Goal: Task Accomplishment & Management: Use online tool/utility

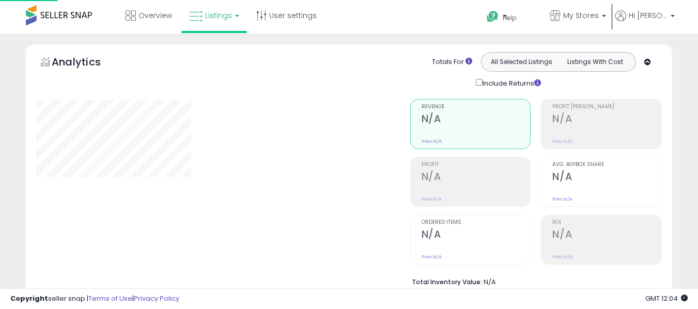
select select "**"
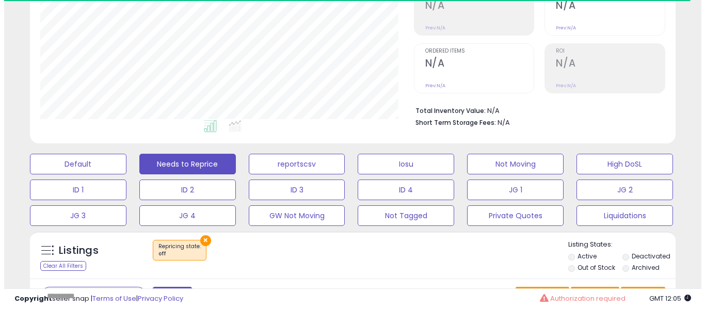
scroll to position [207, 0]
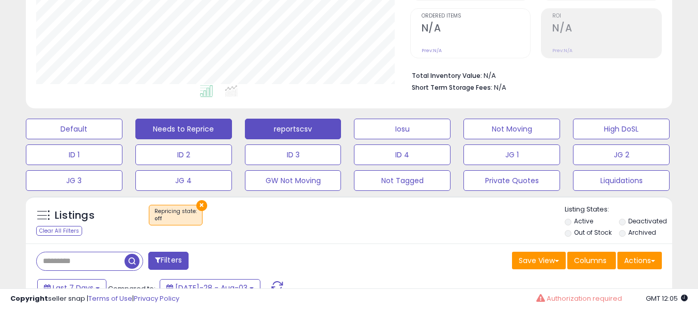
click at [122, 129] on button "reportscsv" at bounding box center [74, 129] width 97 height 21
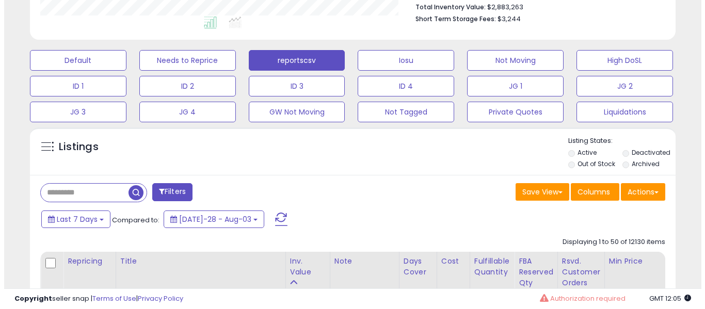
scroll to position [430, 0]
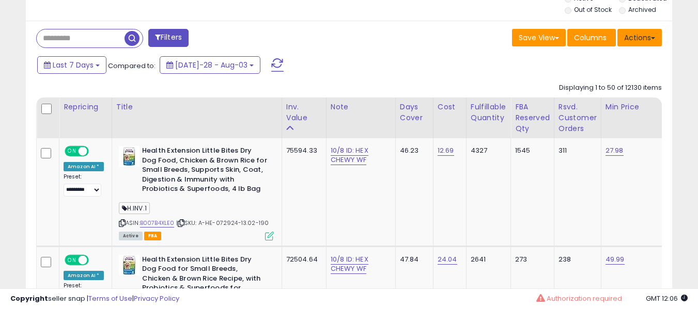
click at [642, 43] on button "Actions" at bounding box center [639, 38] width 44 height 18
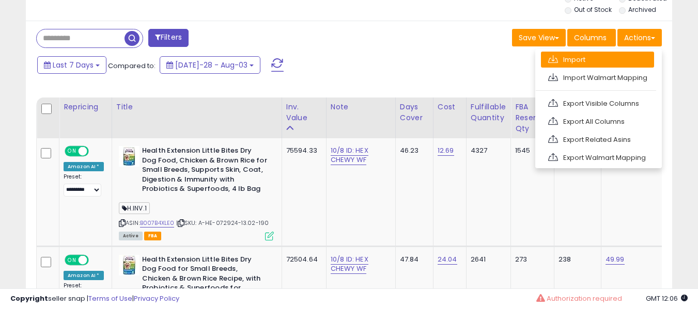
click at [615, 63] on link "Import" at bounding box center [597, 60] width 113 height 16
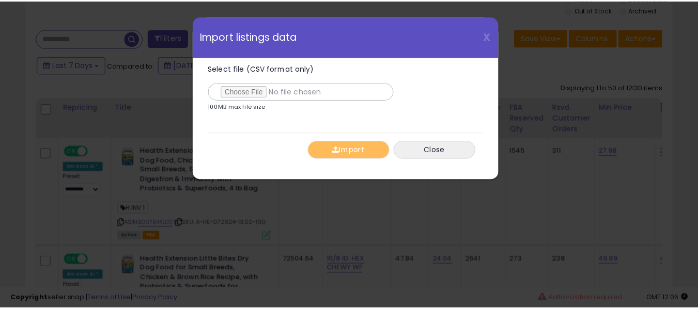
scroll to position [212, 378]
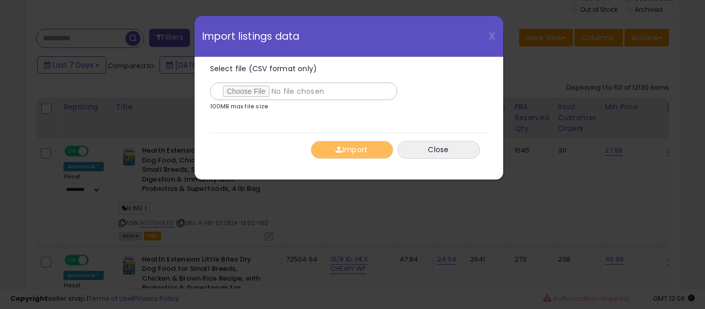
type input "**********"
click at [334, 147] on button "Import" at bounding box center [352, 150] width 83 height 18
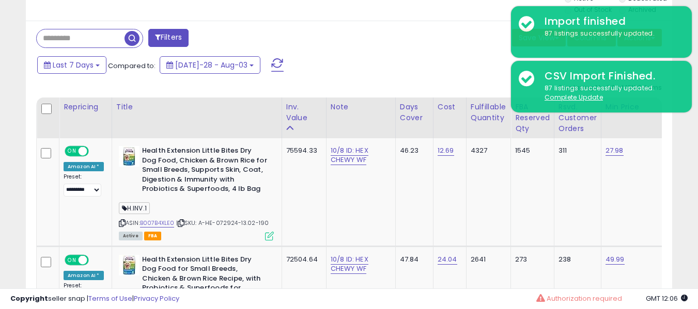
scroll to position [516175, 516013]
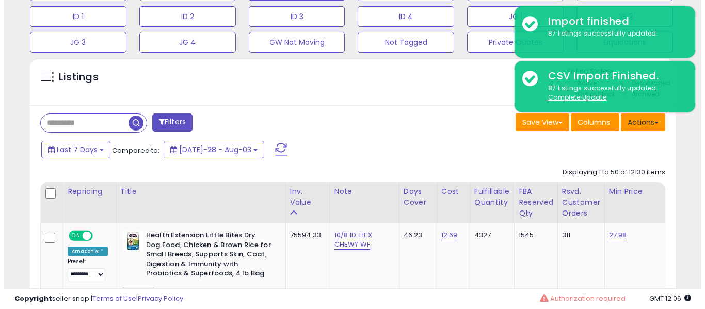
scroll to position [326, 0]
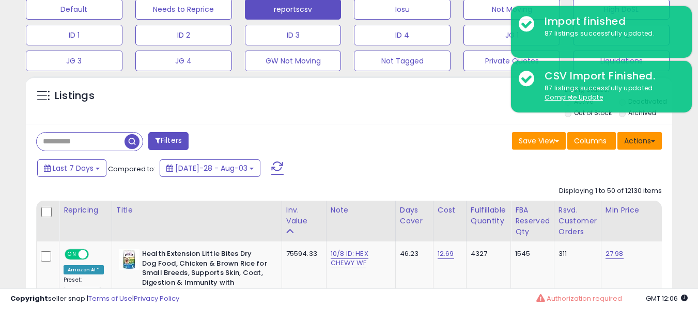
click at [643, 134] on button "Actions" at bounding box center [639, 141] width 44 height 18
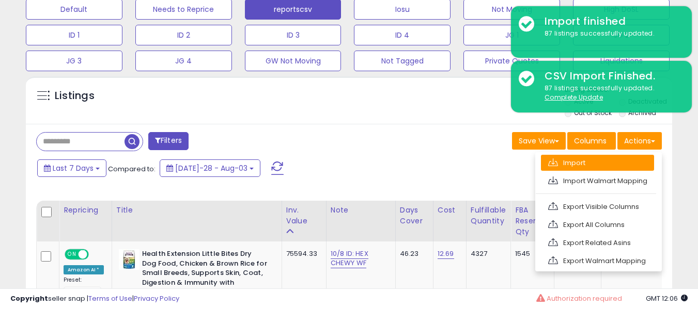
click at [620, 159] on link "Import" at bounding box center [597, 163] width 113 height 16
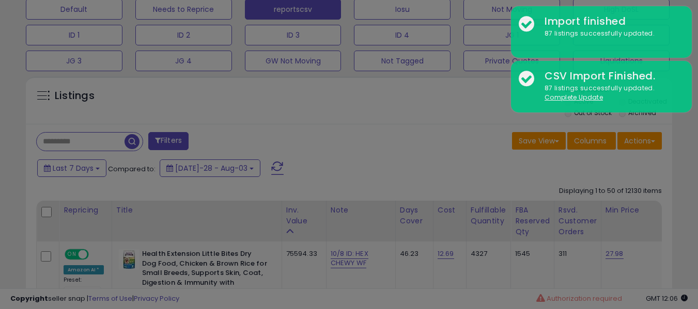
scroll to position [212, 378]
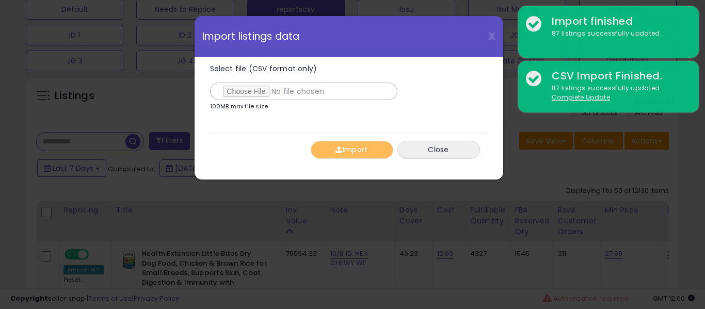
type input "**********"
click at [349, 141] on div "Import Close" at bounding box center [349, 150] width 278 height 34
click at [345, 147] on button "Import" at bounding box center [352, 150] width 83 height 18
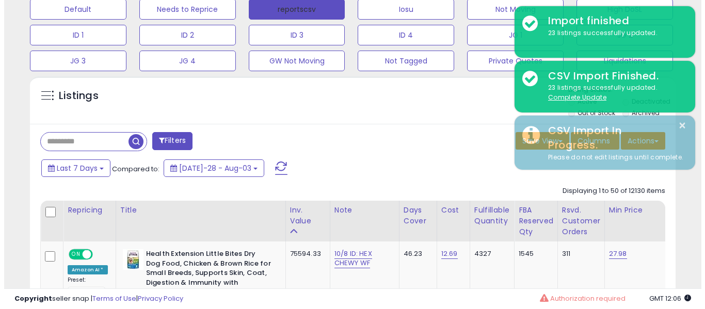
scroll to position [516175, 516013]
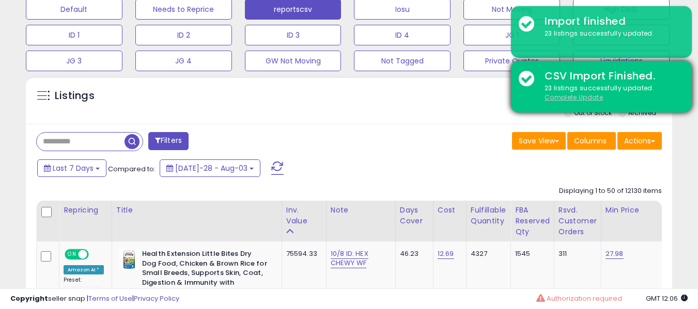
click at [557, 94] on u "Complete Update" at bounding box center [573, 97] width 58 height 9
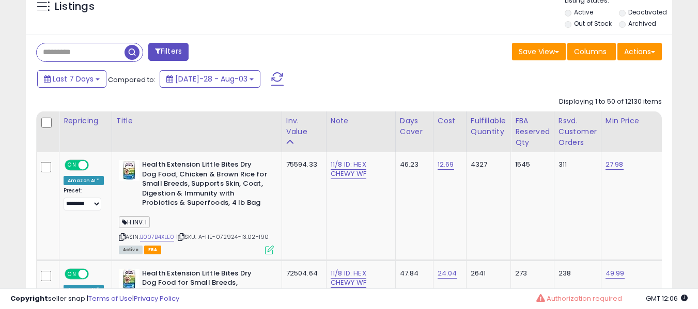
scroll to position [395, 0]
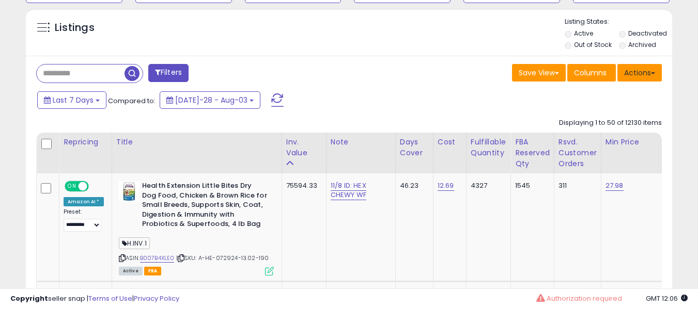
click at [656, 72] on button "Actions" at bounding box center [639, 73] width 44 height 18
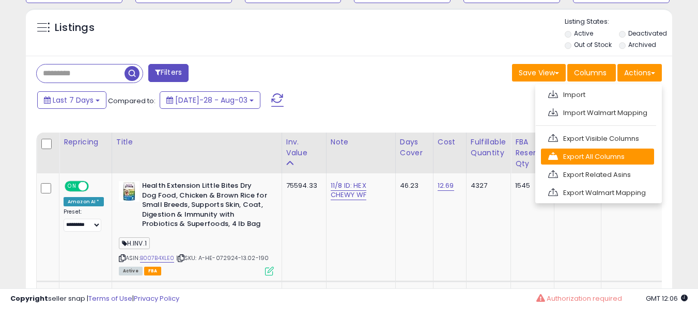
click at [620, 159] on link "Export All Columns" at bounding box center [597, 157] width 113 height 16
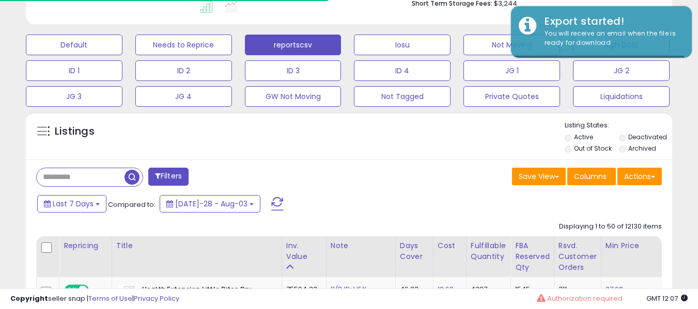
scroll to position [212, 374]
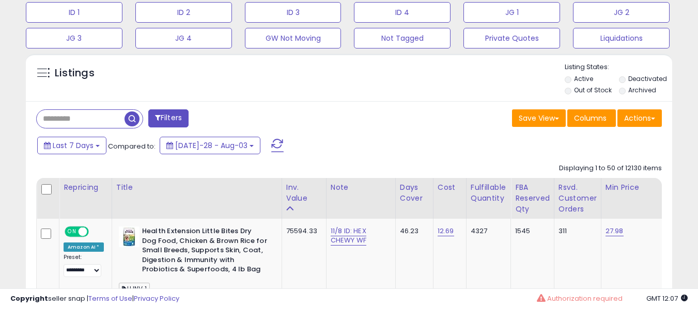
scroll to position [343, 0]
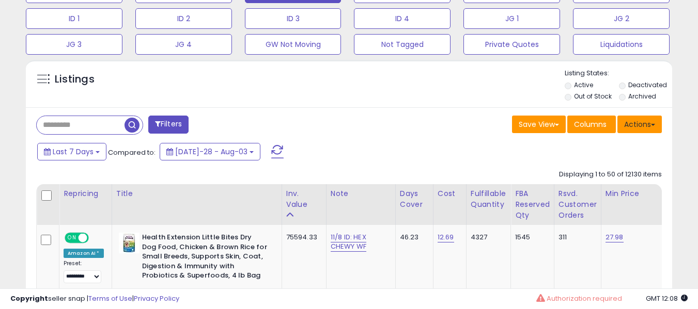
click at [657, 120] on button "Actions" at bounding box center [639, 125] width 44 height 18
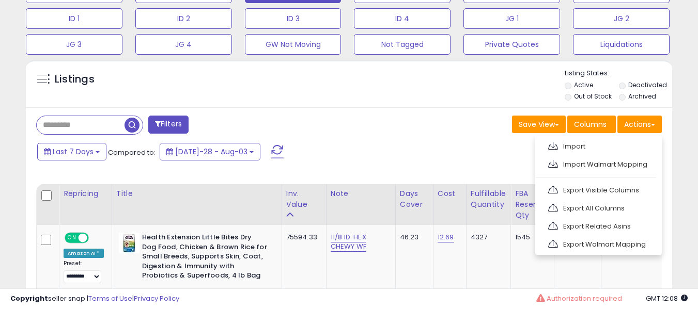
click at [417, 145] on div "Last 7 Days Compared to: [DATE]-28 - Aug-03" at bounding box center [269, 152] width 469 height 23
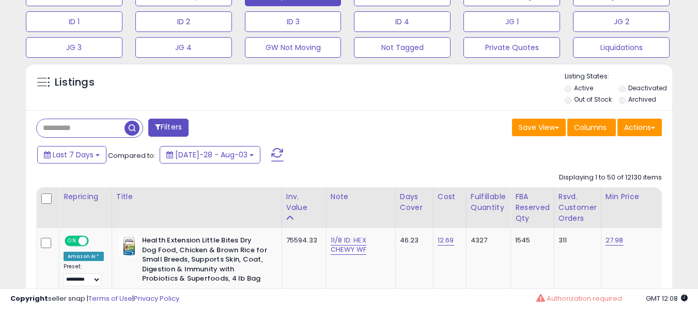
scroll to position [291, 0]
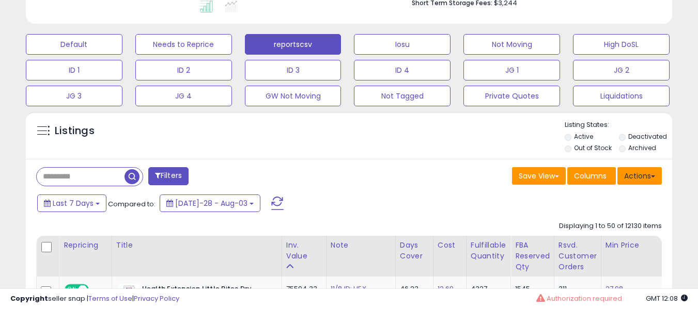
click at [644, 176] on button "Actions" at bounding box center [639, 176] width 44 height 18
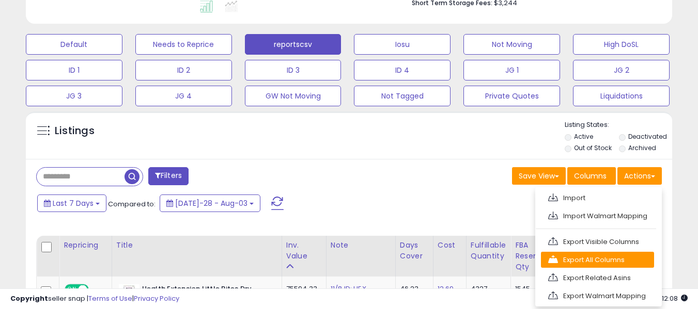
click at [603, 262] on link "Export All Columns" at bounding box center [597, 260] width 113 height 16
